Goal: Find specific page/section: Find specific page/section

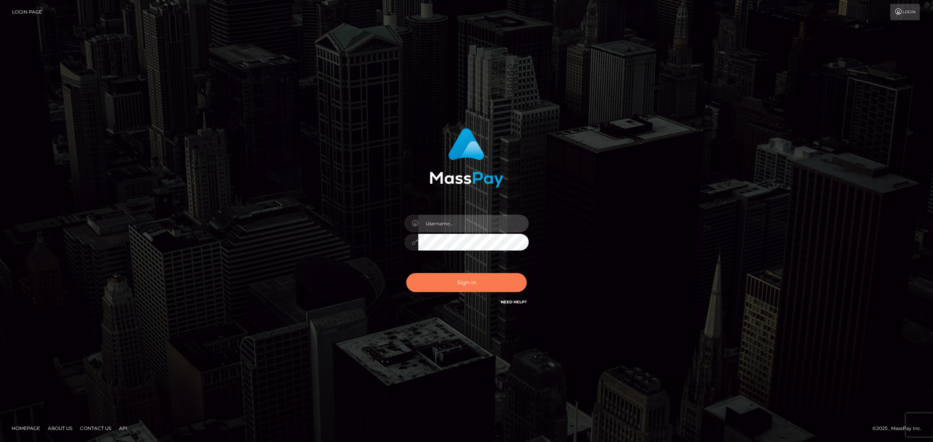
type input "Melanie.levarti"
click at [468, 283] on button "Sign in" at bounding box center [466, 282] width 120 height 19
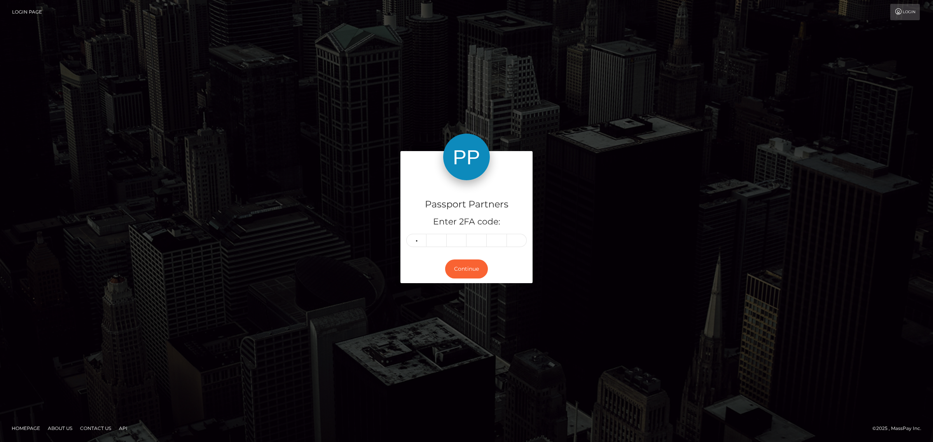
type input "2"
type input "3"
type input "2"
type input "6"
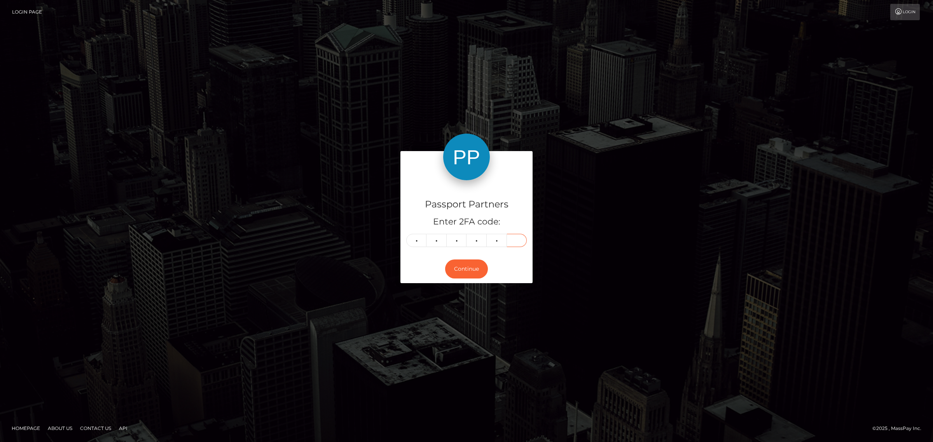
type input "8"
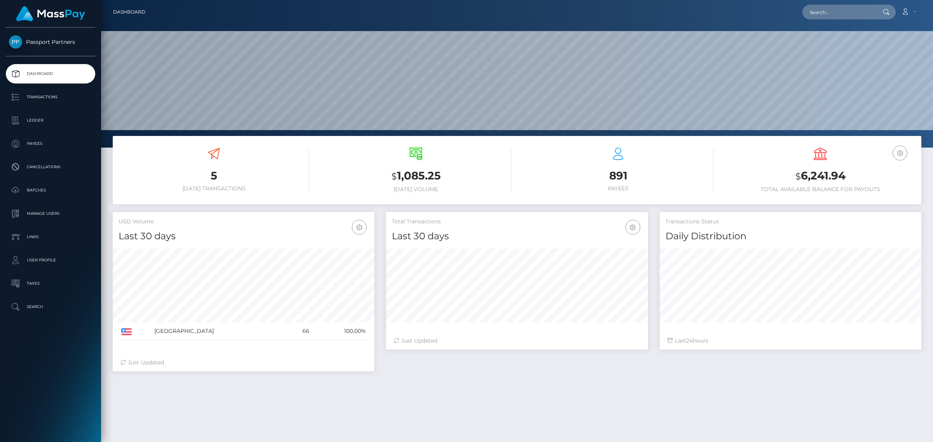
scroll to position [137, 261]
click at [40, 95] on p "Transactions" at bounding box center [50, 97] width 83 height 12
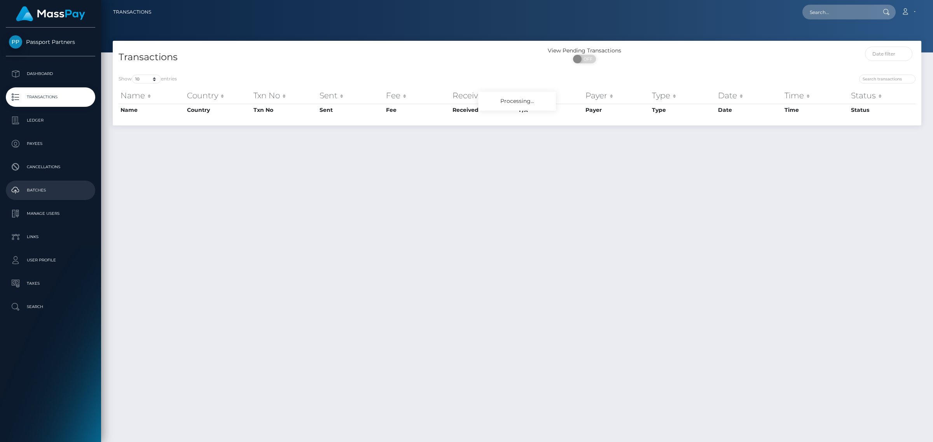
click at [49, 187] on p "Batches" at bounding box center [50, 191] width 83 height 12
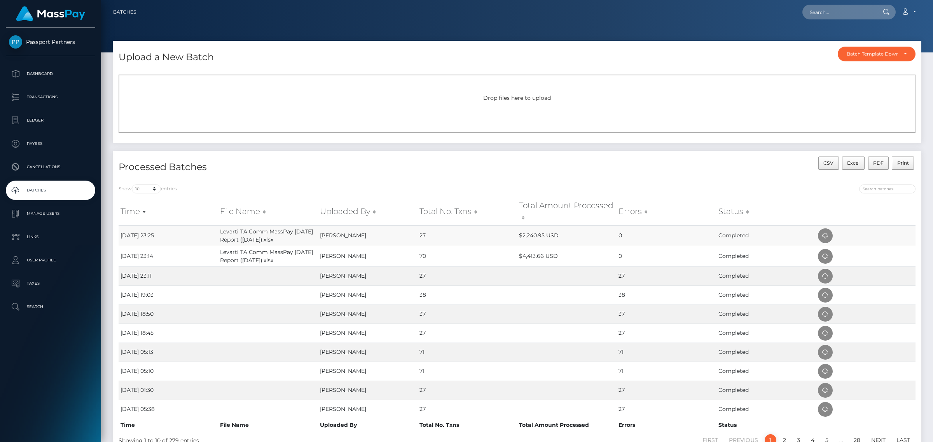
click at [275, 236] on td "Levarti TA Comm MassPay [DATE] Report ([DATE]).xlsx" at bounding box center [267, 235] width 99 height 21
click at [275, 236] on td "Levarti TA Comm MassPay Aug 2025 Report (21 Sep 2025).xlsx" at bounding box center [267, 235] width 99 height 21
click at [37, 118] on p "Ledger" at bounding box center [50, 121] width 83 height 12
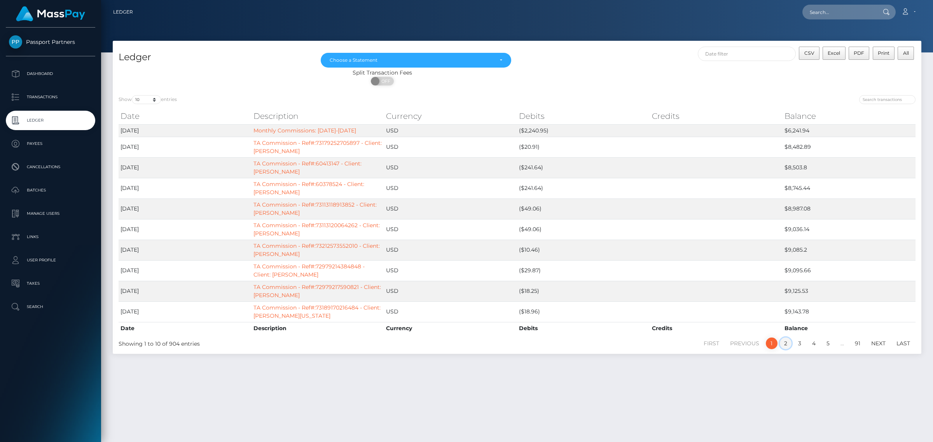
click at [786, 343] on link "2" at bounding box center [786, 344] width 12 height 12
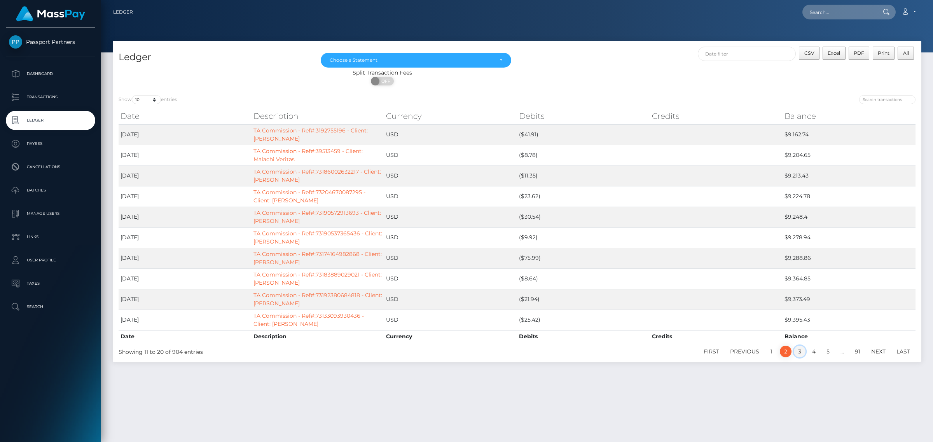
click at [801, 354] on link "3" at bounding box center [800, 352] width 12 height 12
click at [812, 354] on link "4" at bounding box center [814, 352] width 12 height 12
click at [827, 354] on link "5" at bounding box center [828, 352] width 12 height 12
click at [827, 354] on link "6" at bounding box center [828, 352] width 12 height 12
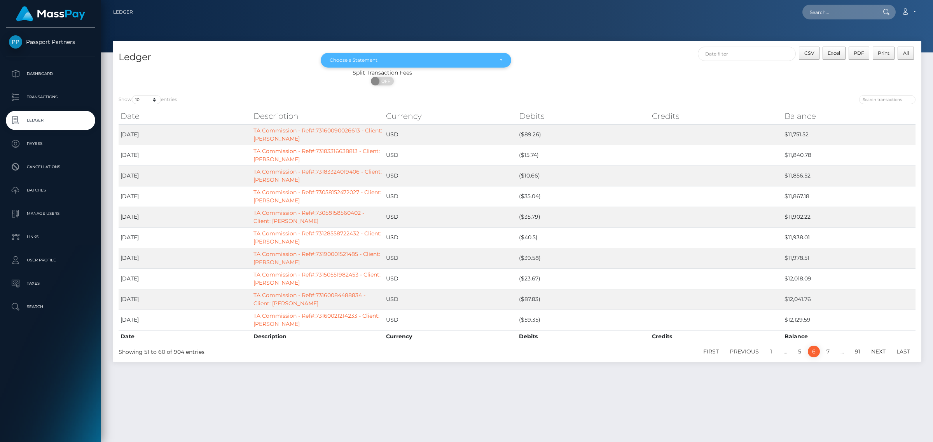
click at [450, 56] on div "Choose a Statement" at bounding box center [416, 60] width 190 height 15
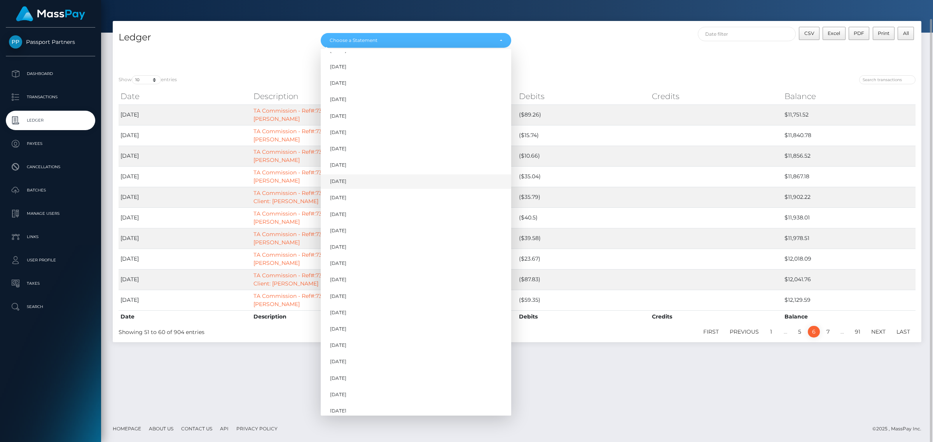
scroll to position [49, 0]
click at [365, 409] on link "Sep 2025" at bounding box center [416, 406] width 190 height 14
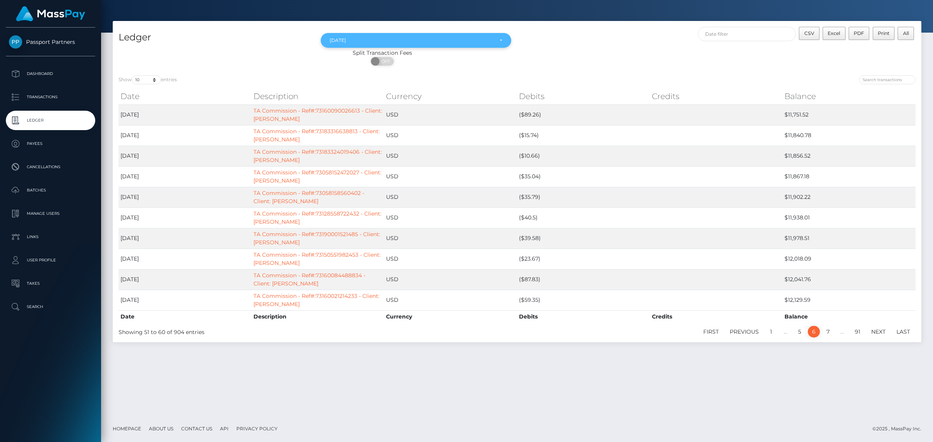
click at [424, 37] on div "Sep 2025" at bounding box center [412, 40] width 164 height 6
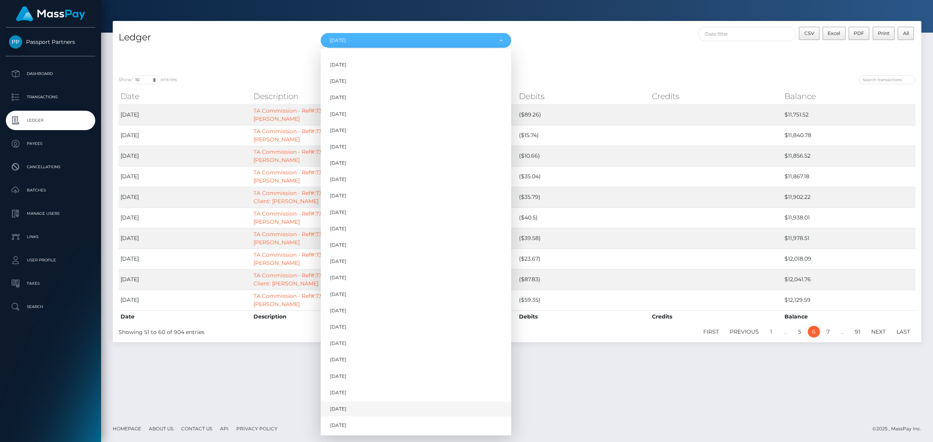
click at [358, 412] on link "Aug 2025" at bounding box center [416, 409] width 190 height 14
select select "Aug 2025"
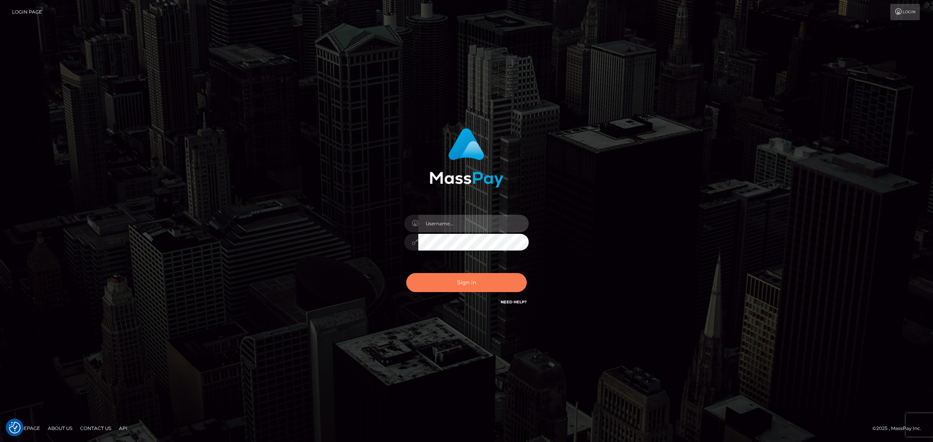
type input "[PERSON_NAME].levarti"
click at [471, 282] on button "Sign in" at bounding box center [466, 282] width 120 height 19
type input "[PERSON_NAME].levarti"
drag, startPoint x: 0, startPoint y: 0, endPoint x: 471, endPoint y: 281, distance: 548.1
click at [471, 281] on button "Sign in" at bounding box center [466, 282] width 120 height 19
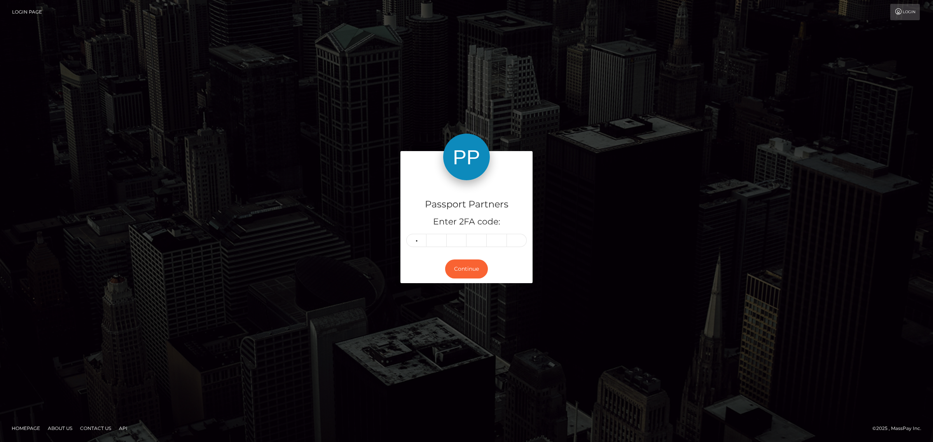
type input "9"
type input "7"
type input "2"
type input "3"
type input "6"
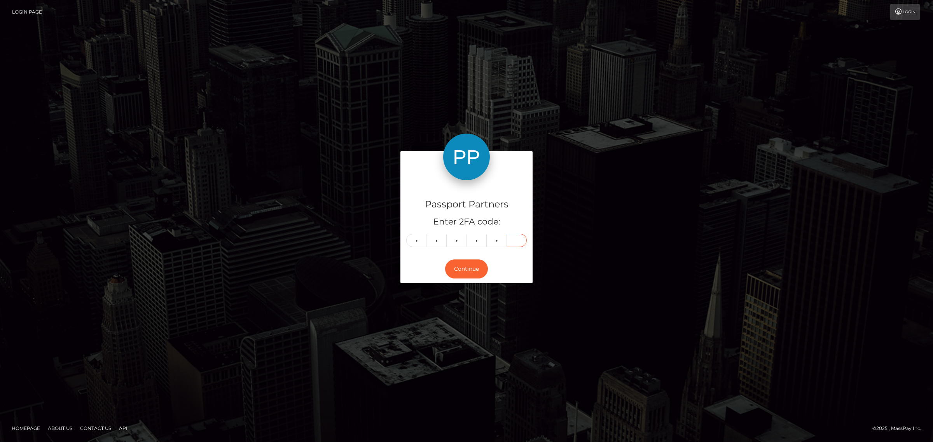
type input "7"
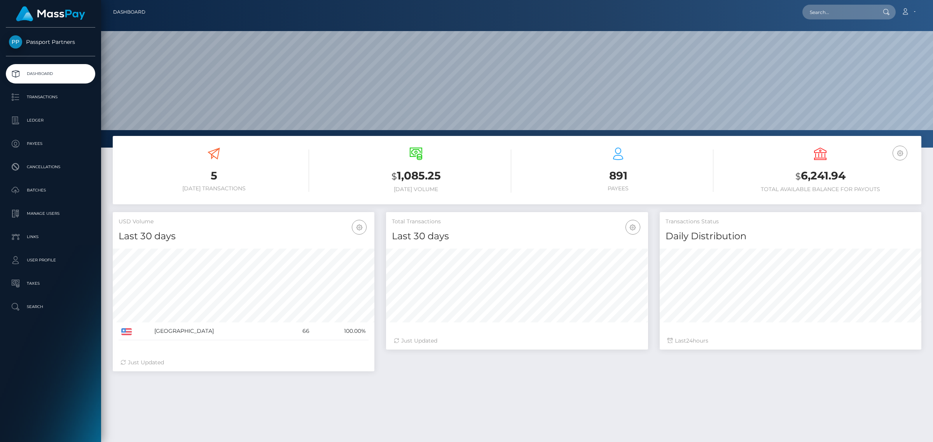
scroll to position [137, 261]
click at [47, 190] on p "Batches" at bounding box center [50, 191] width 83 height 12
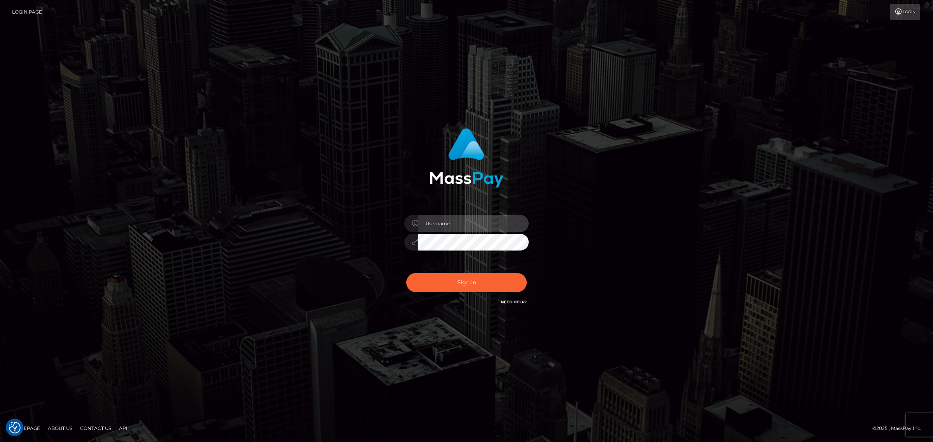
type input "Melanie.levarti"
click at [494, 283] on button "Sign in" at bounding box center [466, 282] width 120 height 19
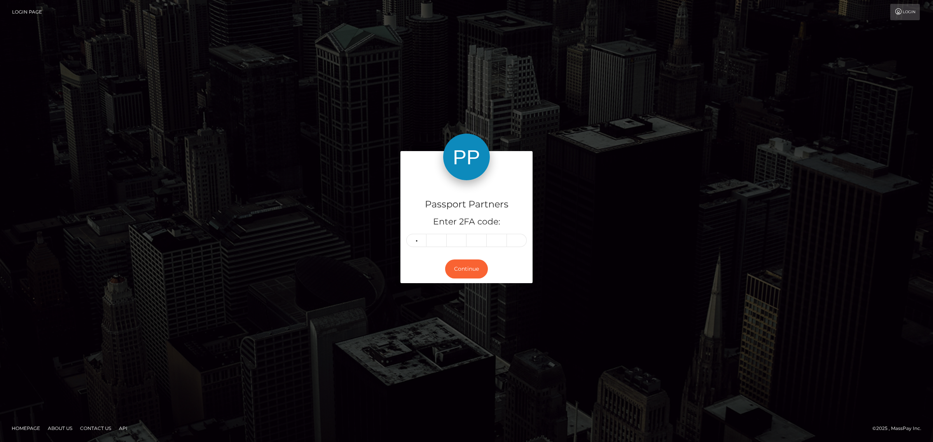
type input "0"
type input "5"
type input "2"
type input "4"
type input "6"
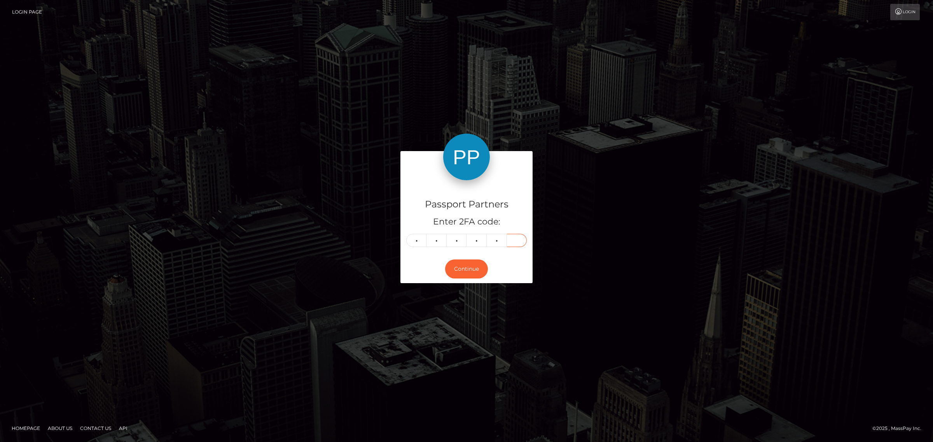
type input "2"
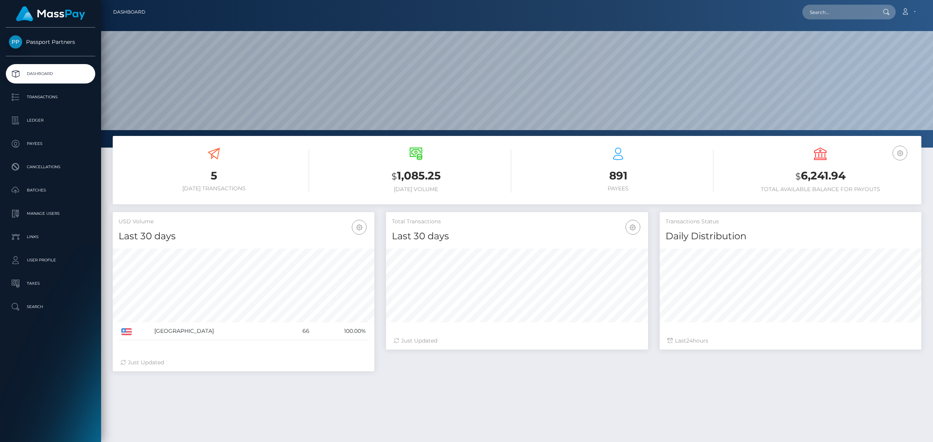
scroll to position [137, 261]
click at [38, 96] on p "Transactions" at bounding box center [50, 97] width 83 height 12
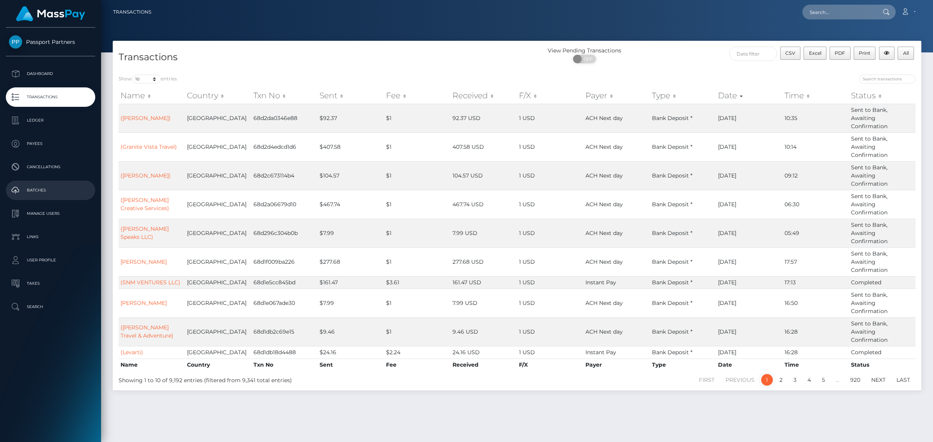
click at [45, 192] on p "Batches" at bounding box center [50, 191] width 83 height 12
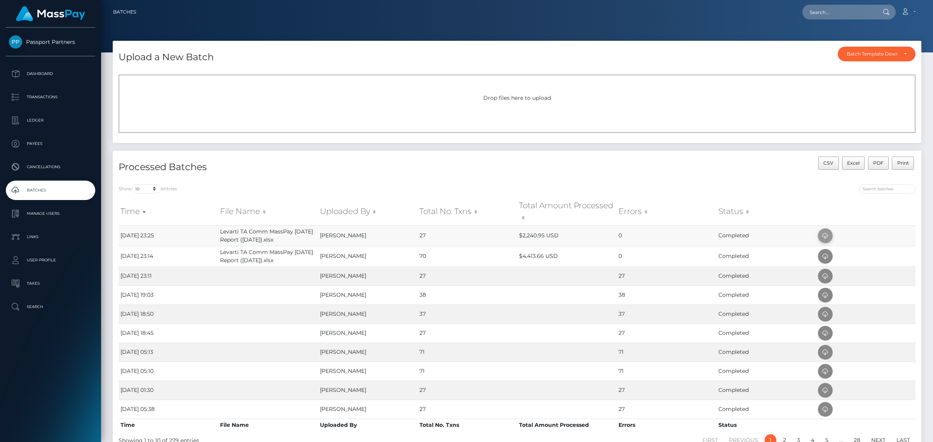
click at [825, 234] on icon at bounding box center [824, 236] width 9 height 10
